Goal: Information Seeking & Learning: Learn about a topic

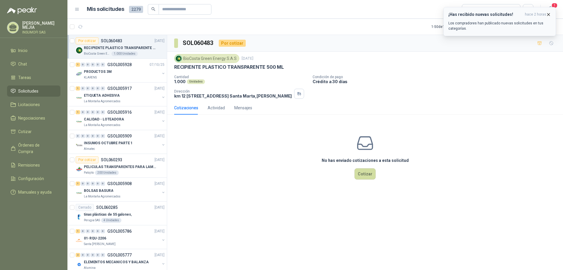
click at [509, 21] on p "Los compradores han publicado nuevas solicitudes en tus categorías." at bounding box center [500, 26] width 103 height 11
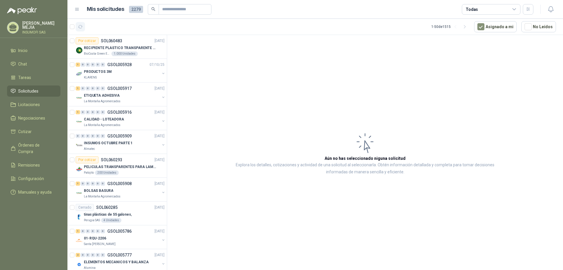
click at [80, 27] on icon "button" at bounding box center [80, 26] width 5 height 5
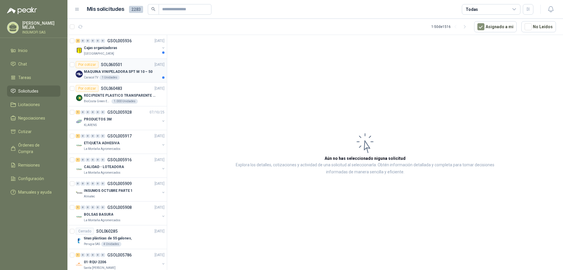
click at [132, 71] on p "MAQUINA VINIPELADORA SPT M 10 – 50" at bounding box center [118, 72] width 69 height 6
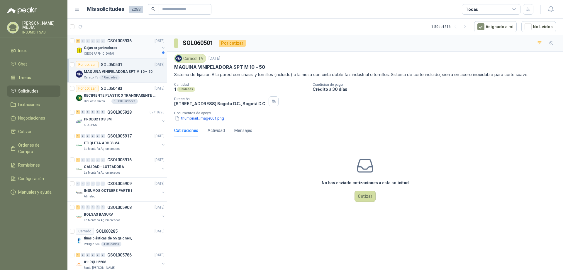
click at [131, 50] on div "Cajas organizadoras" at bounding box center [122, 47] width 76 height 7
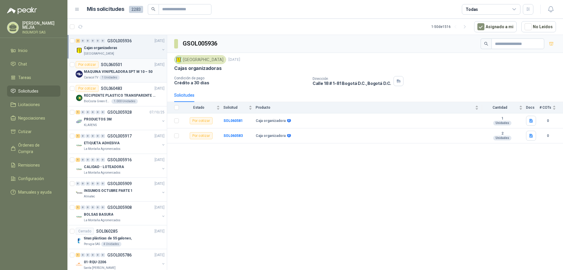
click at [130, 69] on p "MAQUINA VINIPELADORA SPT M 10 – 50" at bounding box center [118, 72] width 69 height 6
